Goal: Information Seeking & Learning: Check status

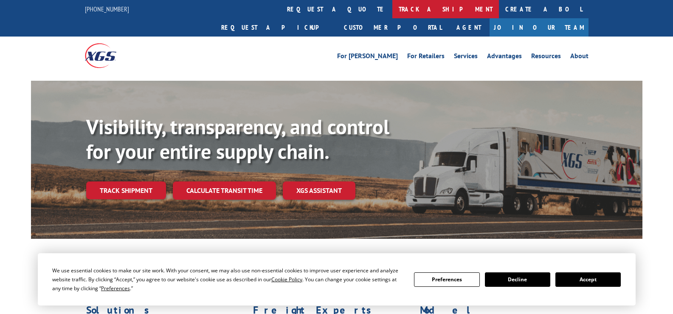
click at [392, 6] on link "track a shipment" at bounding box center [445, 9] width 107 height 18
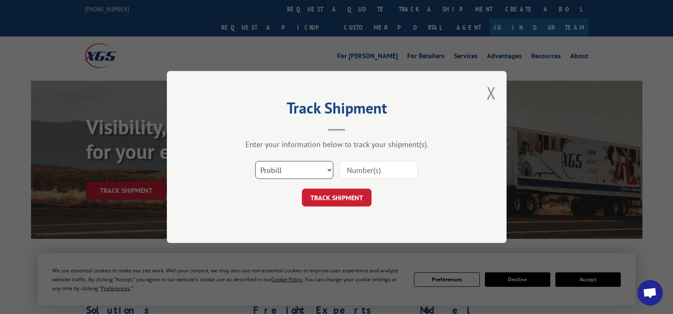
click at [296, 169] on select "Select category... Probill BOL PO" at bounding box center [294, 170] width 78 height 18
select select "bol"
click at [255, 161] on select "Select category... Probill BOL PO" at bounding box center [294, 170] width 78 height 18
click at [374, 175] on input at bounding box center [379, 170] width 78 height 18
paste input "6873858"
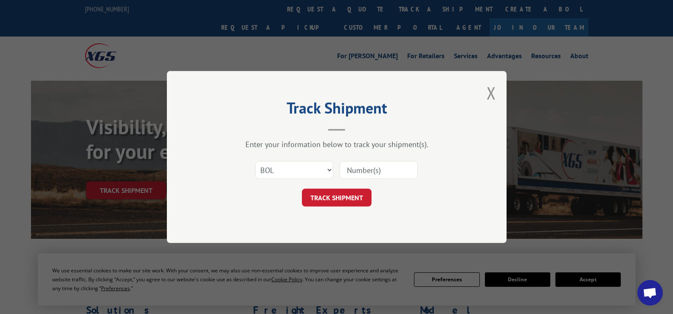
type input "6873858"
click at [338, 203] on button "TRACK SHIPMENT" at bounding box center [337, 198] width 70 height 18
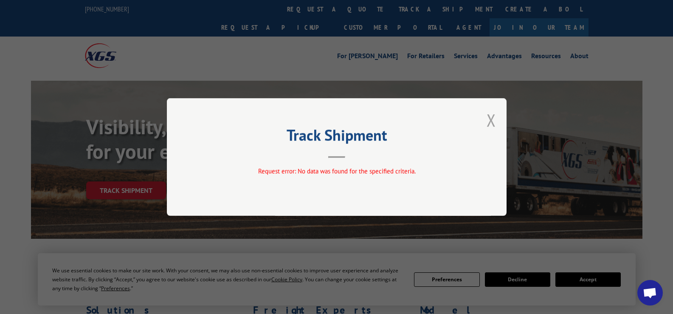
click at [492, 117] on button "Close modal" at bounding box center [491, 120] width 9 height 23
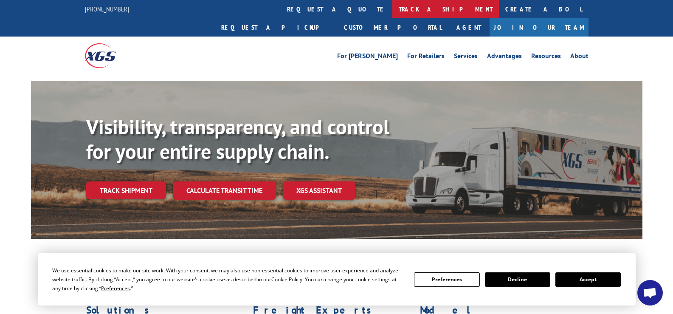
click at [392, 13] on link "track a shipment" at bounding box center [445, 9] width 107 height 18
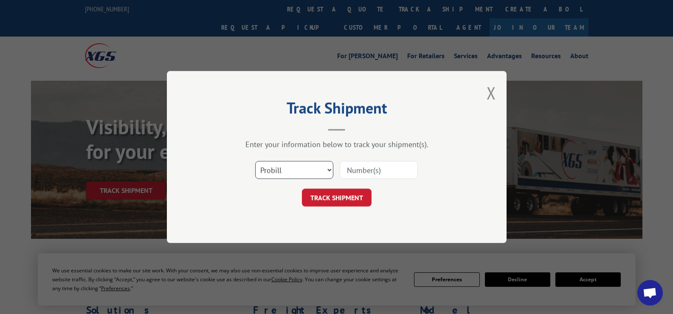
click at [317, 169] on select "Select category... Probill BOL PO" at bounding box center [294, 170] width 78 height 18
select select "bol"
click at [255, 161] on select "Select category... Probill BOL PO" at bounding box center [294, 170] width 78 height 18
click at [362, 167] on input at bounding box center [379, 170] width 78 height 18
paste input "16934"
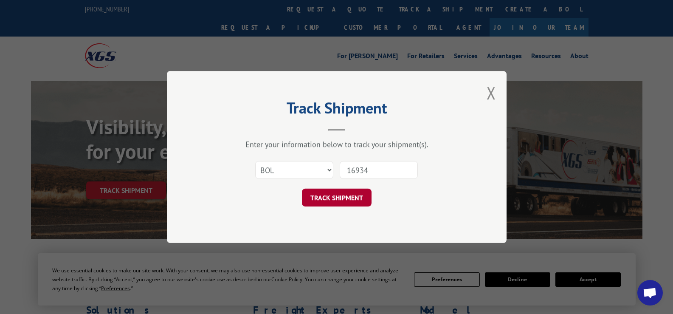
type input "16934"
click at [343, 198] on button "TRACK SHIPMENT" at bounding box center [337, 198] width 70 height 18
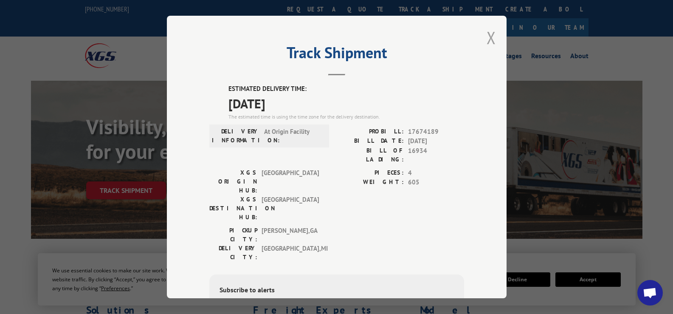
click at [489, 34] on button "Close modal" at bounding box center [491, 37] width 9 height 23
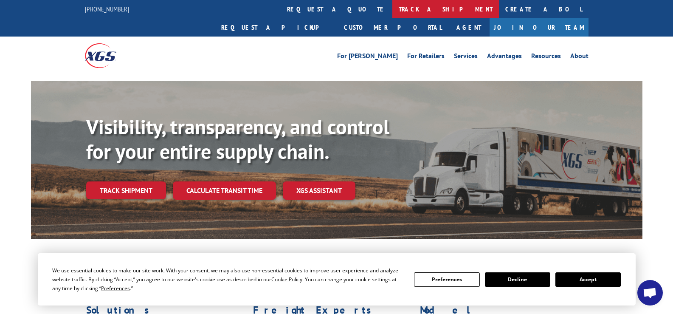
click at [392, 13] on link "track a shipment" at bounding box center [445, 9] width 107 height 18
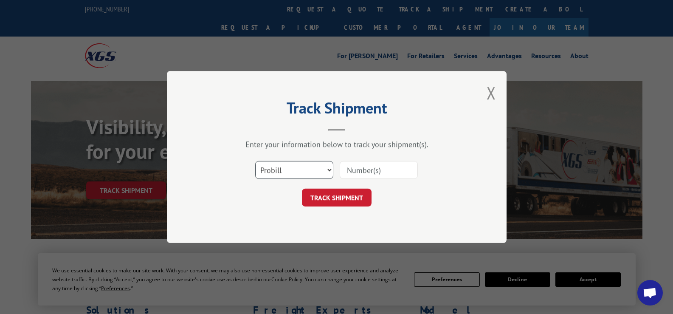
click at [299, 169] on select "Select category... Probill BOL PO" at bounding box center [294, 170] width 78 height 18
select select "bol"
click at [255, 161] on select "Select category... Probill BOL PO" at bounding box center [294, 170] width 78 height 18
click at [353, 169] on input at bounding box center [379, 170] width 78 height 18
paste input "16934"
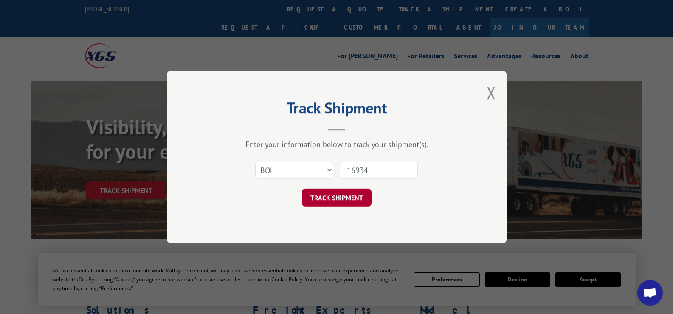
type input "16934"
click at [352, 198] on button "TRACK SHIPMENT" at bounding box center [337, 198] width 70 height 18
